Goal: Transaction & Acquisition: Purchase product/service

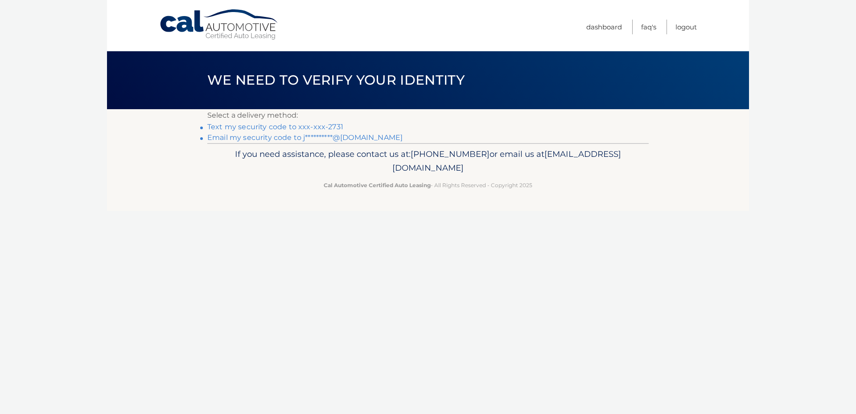
click at [250, 126] on link "Text my security code to xxx-xxx-2731" at bounding box center [275, 127] width 136 height 8
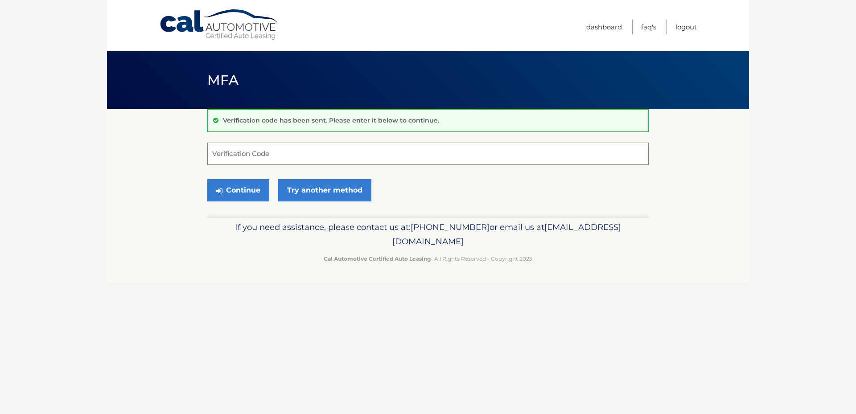
click at [221, 151] on input "Verification Code" at bounding box center [427, 154] width 441 height 22
type input "944295"
click at [244, 194] on button "Continue" at bounding box center [238, 190] width 62 height 22
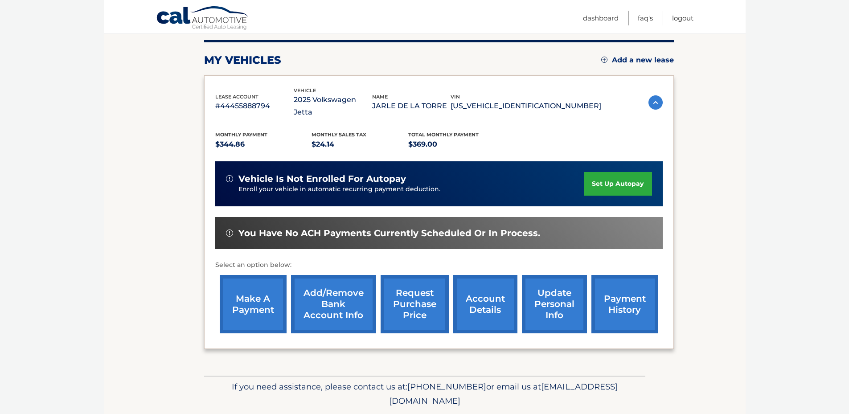
scroll to position [127, 0]
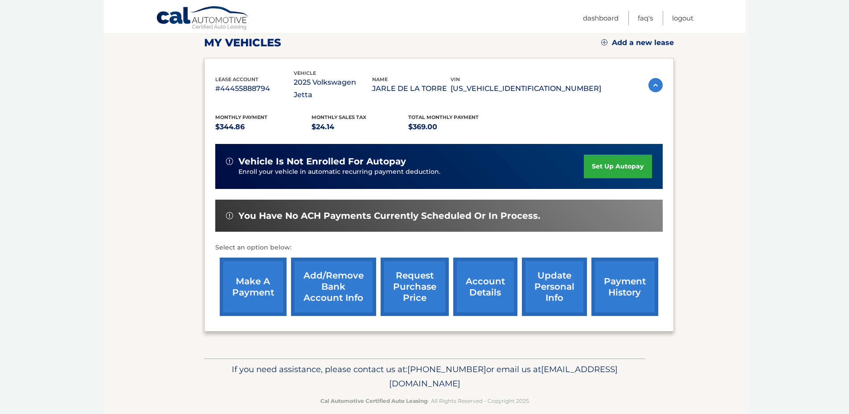
click at [252, 276] on link "make a payment" at bounding box center [253, 287] width 67 height 58
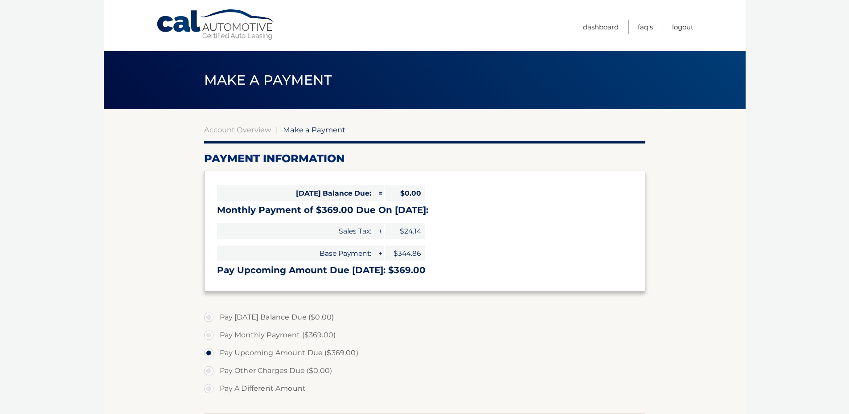
select select "MWQzYTFlMmEtZWQ0Ny00ZTQxLThlNzQtY2Q2YzYyMDBhYTUx"
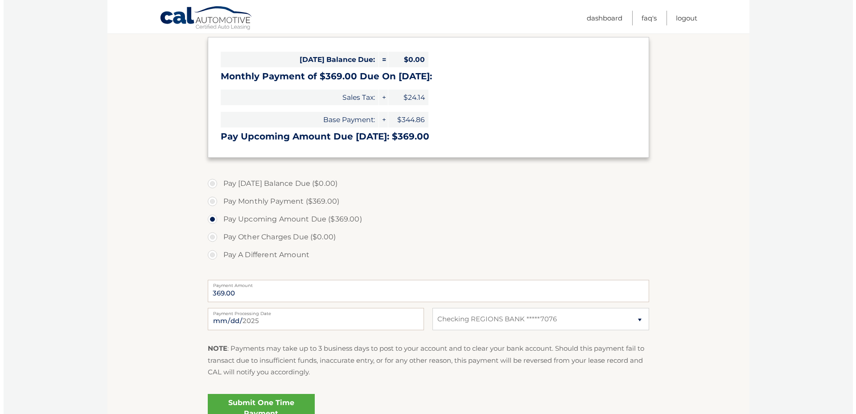
scroll to position [178, 0]
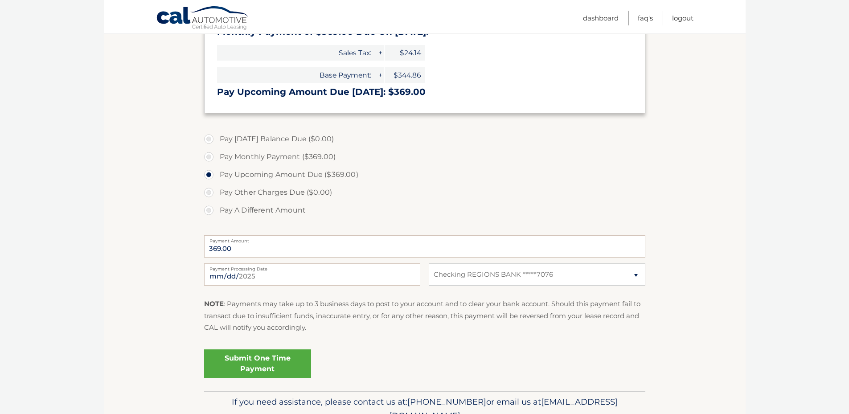
click at [265, 366] on link "Submit One Time Payment" at bounding box center [257, 363] width 107 height 29
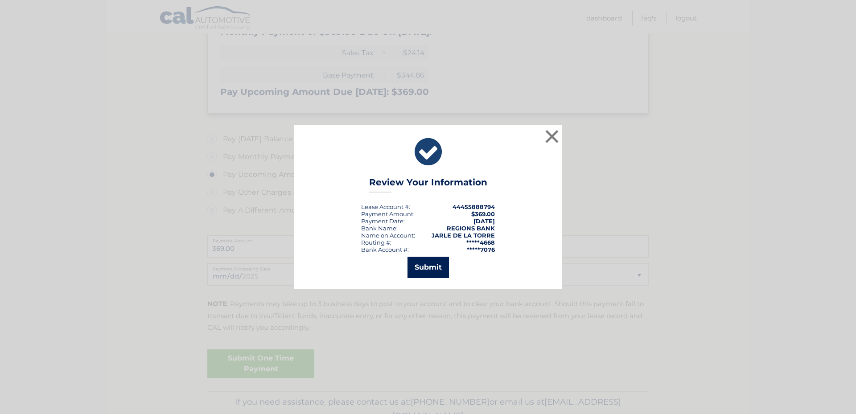
click at [430, 263] on button "Submit" at bounding box center [427, 267] width 41 height 21
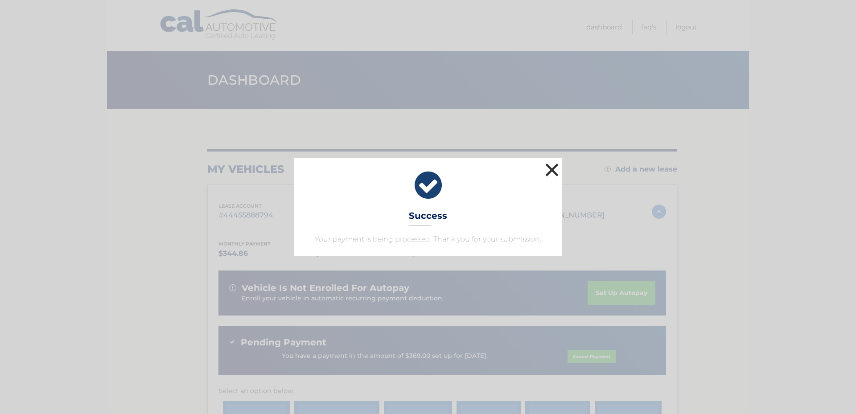
click at [553, 172] on button "×" at bounding box center [552, 170] width 18 height 18
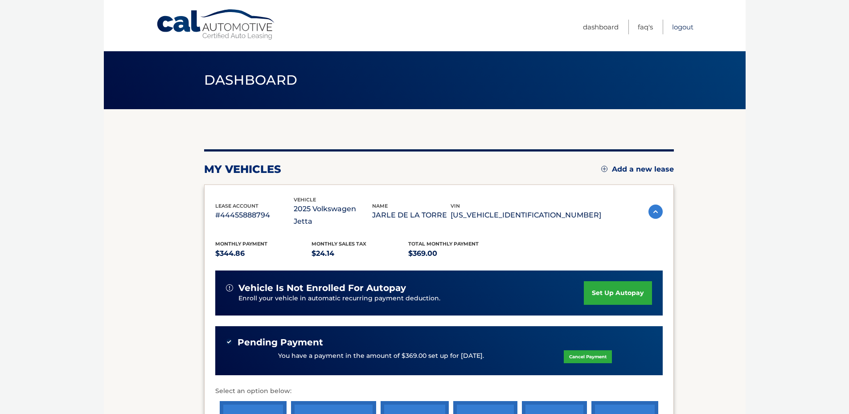
click at [686, 28] on link "Logout" at bounding box center [682, 27] width 21 height 15
